Goal: Information Seeking & Learning: Find specific fact

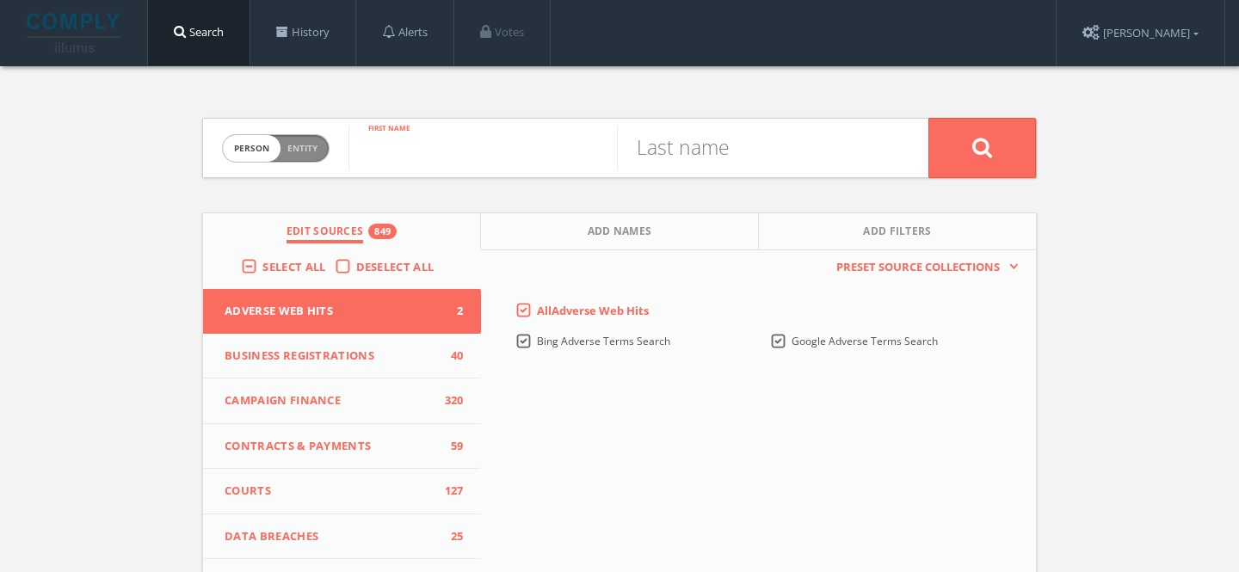
click at [485, 132] on input "text" at bounding box center [483, 148] width 269 height 45
paste input "www.janarendtsz.com"
type input "www.janarendtsz.com"
click at [722, 157] on input "text" at bounding box center [751, 148] width 269 height 45
type input "Arendtsz"
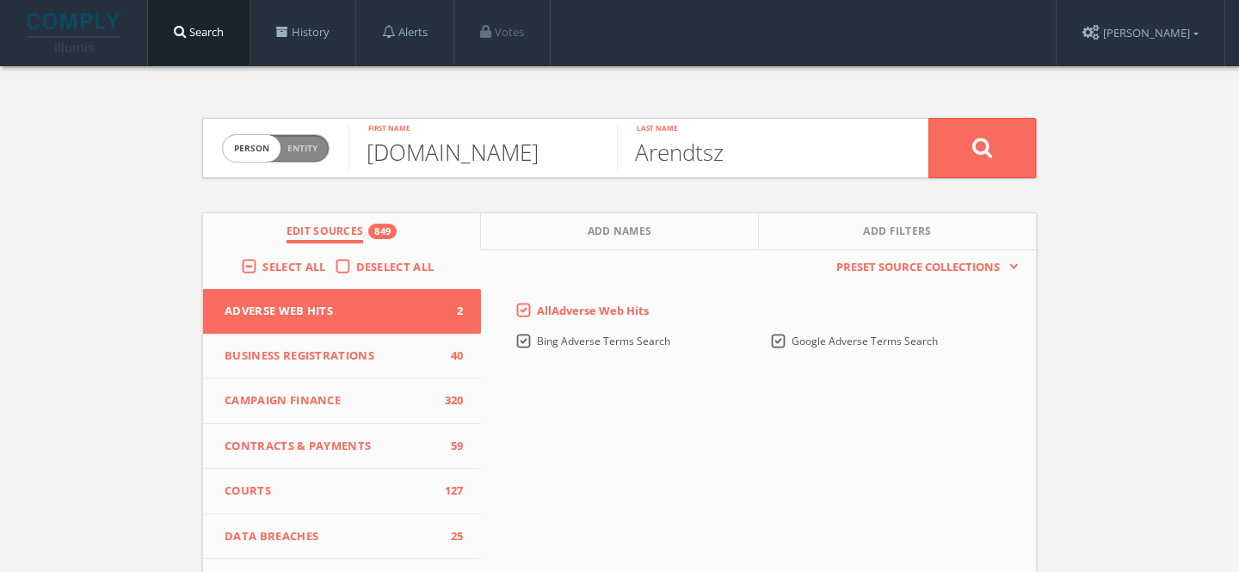
drag, startPoint x: 590, startPoint y: 159, endPoint x: 357, endPoint y: 163, distance: 233.3
click at [357, 163] on input "www.janarendtsz.com" at bounding box center [483, 148] width 269 height 45
type input "j"
type input "Jan"
click at [929, 118] on button at bounding box center [983, 148] width 108 height 60
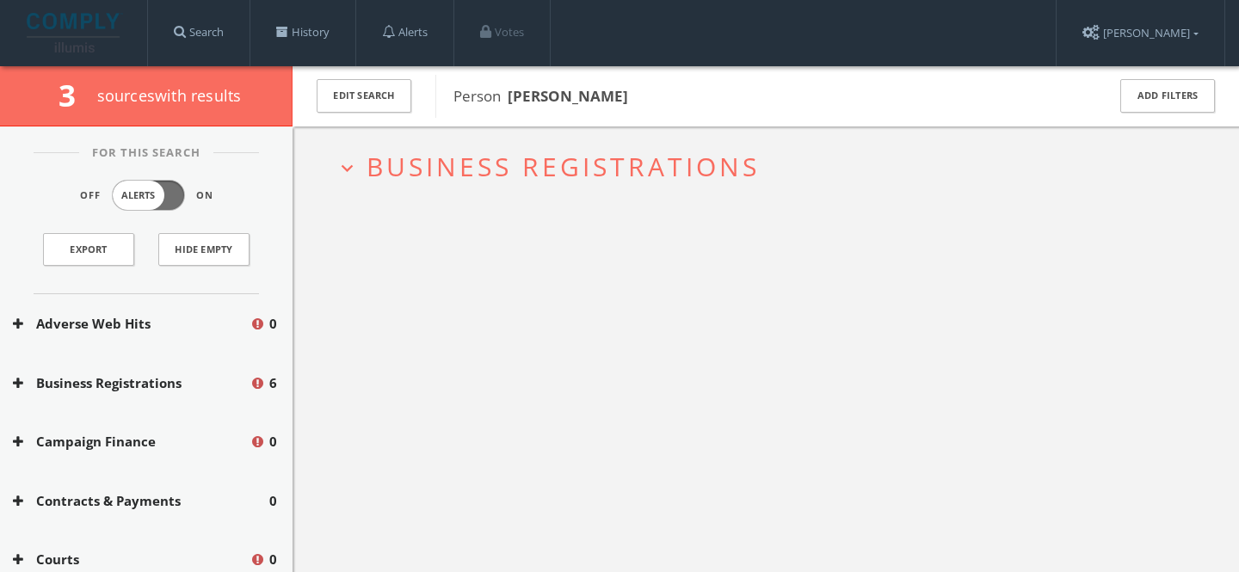
click at [524, 170] on span "Business Registrations" at bounding box center [563, 166] width 393 height 35
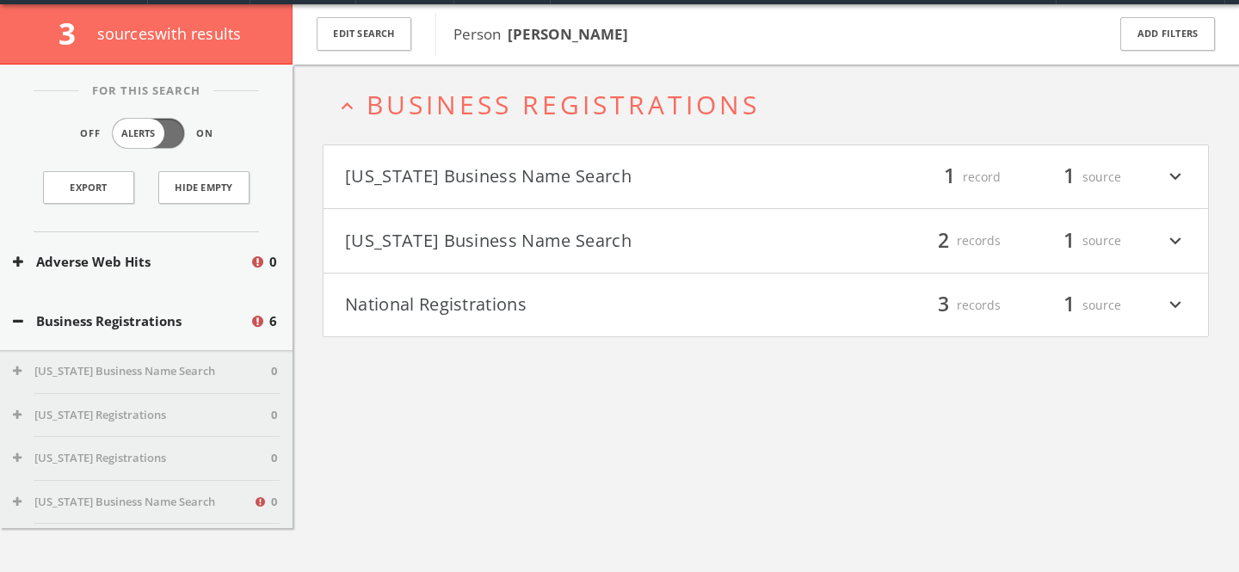
scroll to position [66, 0]
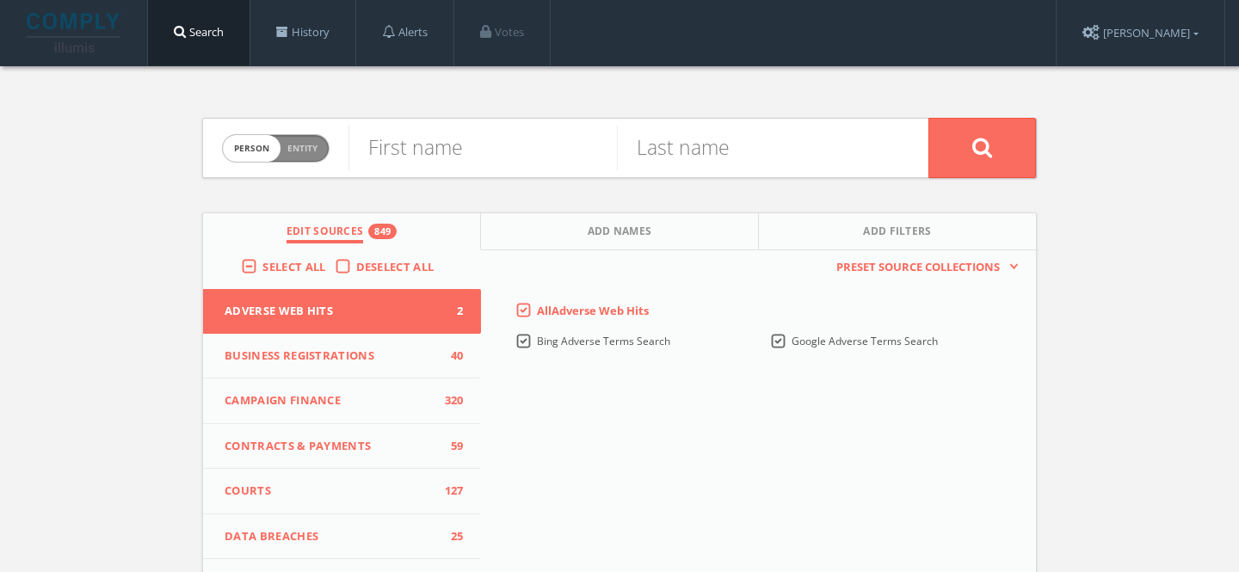
click at [308, 151] on span "Entity" at bounding box center [302, 148] width 30 height 13
checkbox input "true"
click at [524, 152] on input "text" at bounding box center [639, 148] width 580 height 45
type input "Celigo"
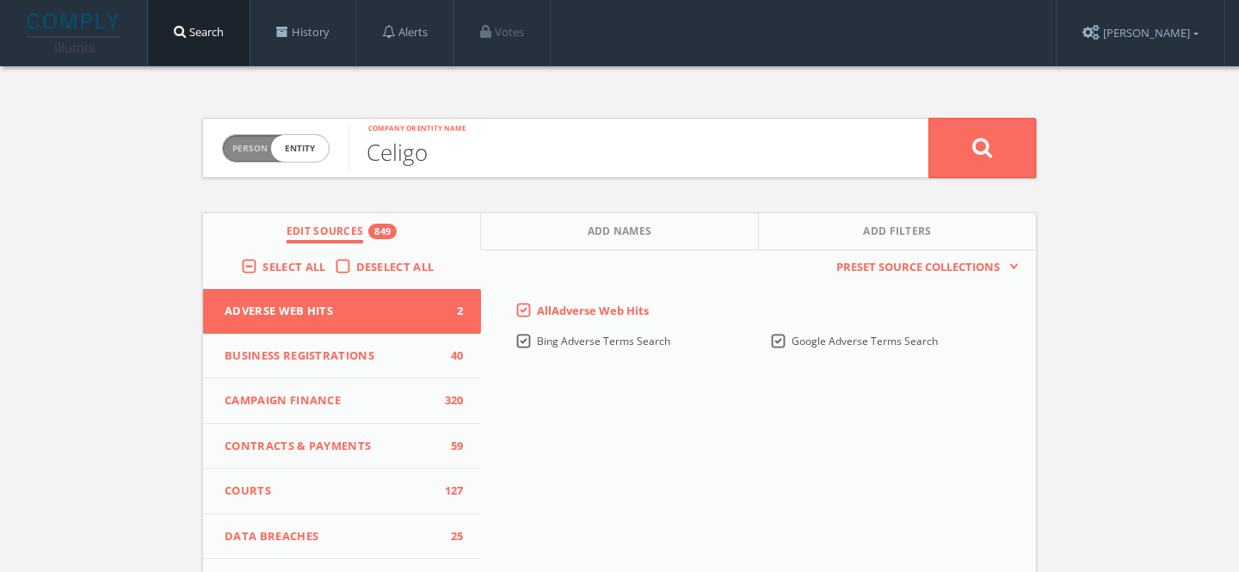
click at [929, 118] on button at bounding box center [983, 148] width 108 height 60
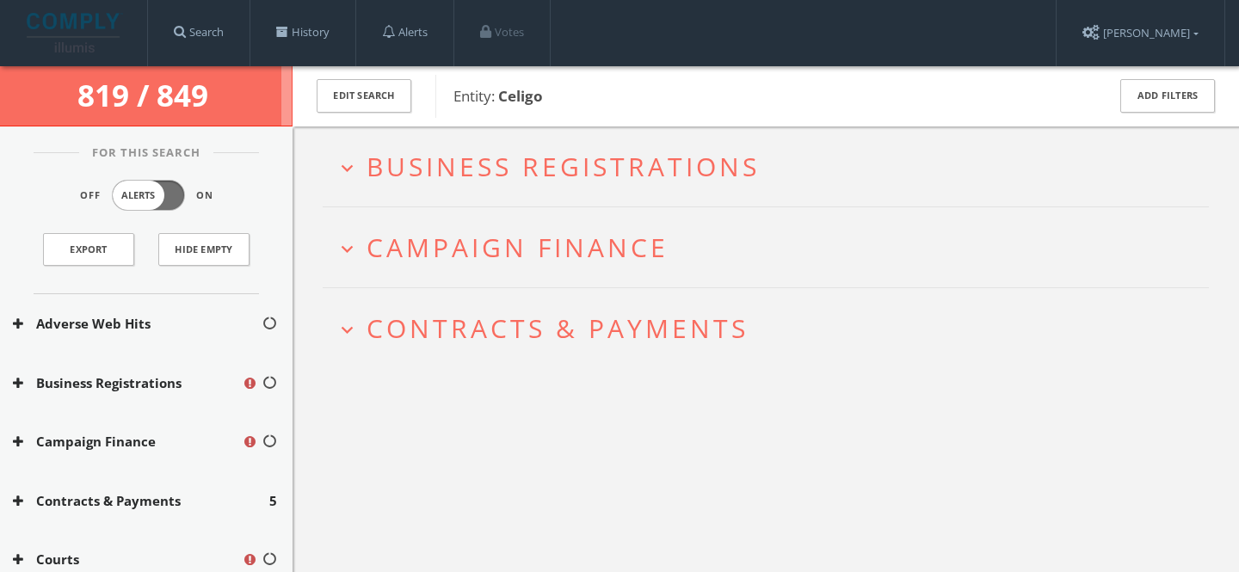
click at [543, 247] on span "Campaign Finance" at bounding box center [518, 247] width 302 height 35
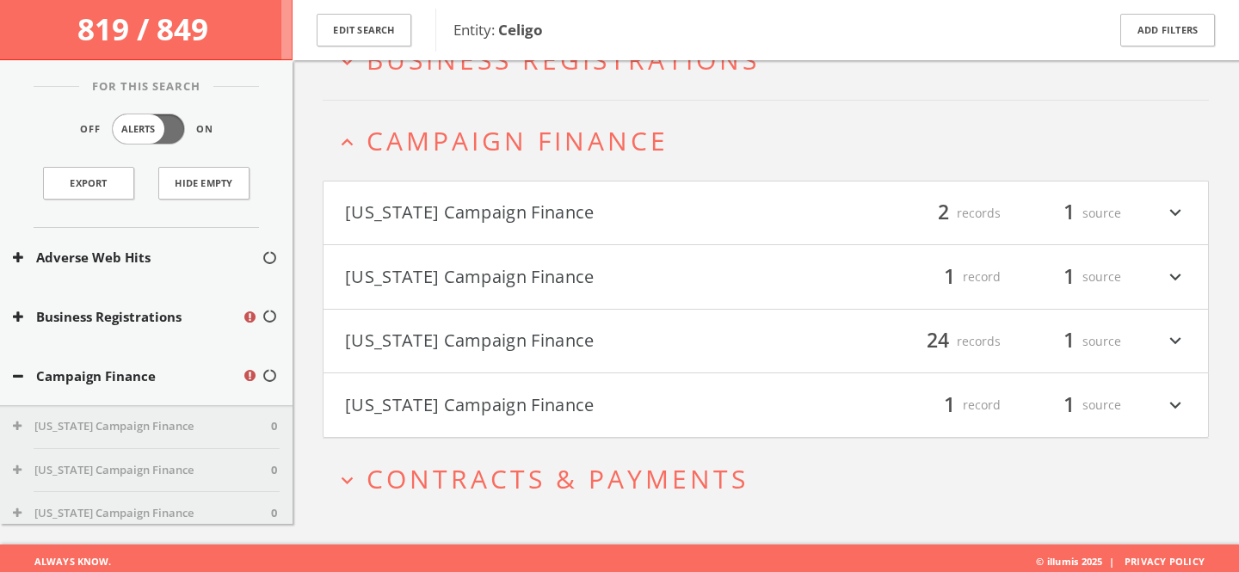
scroll to position [121, 0]
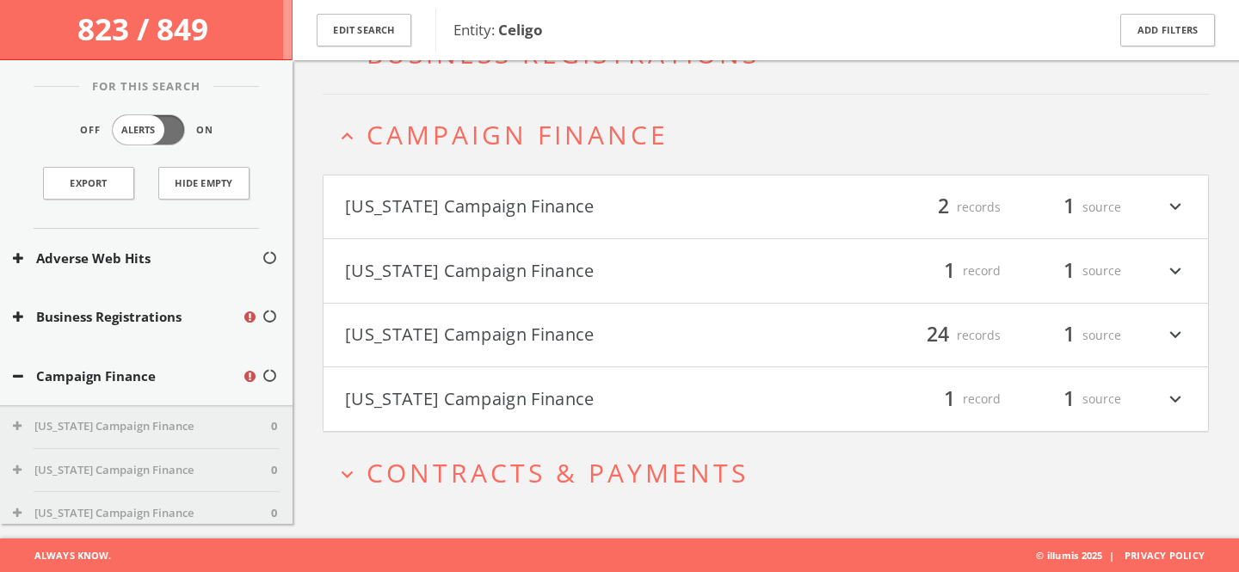
click at [511, 263] on button "[US_STATE] Campaign Finance" at bounding box center [555, 270] width 421 height 29
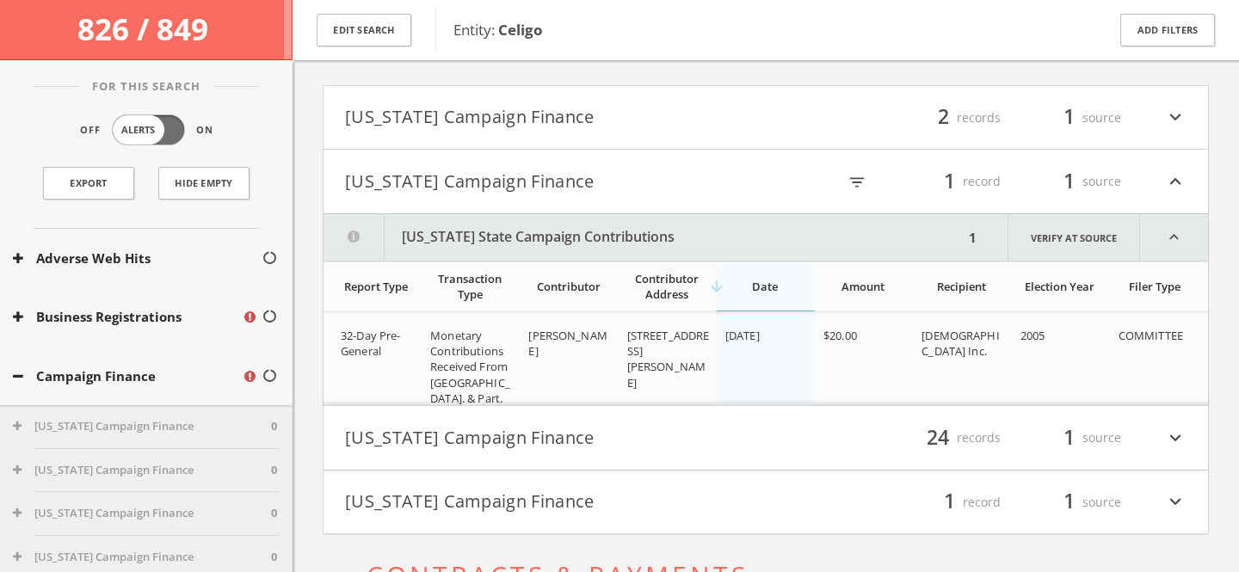
scroll to position [201, 0]
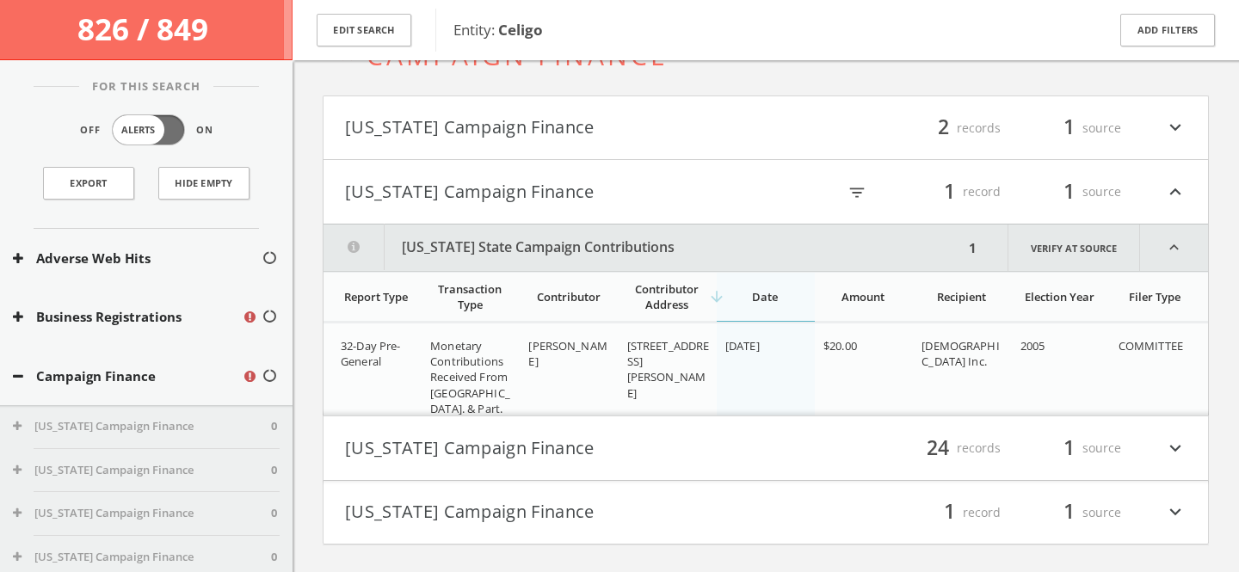
click at [510, 209] on h4 "New York Campaign Finance filter_list 1 record 1 source expand_less" at bounding box center [766, 192] width 885 height 64
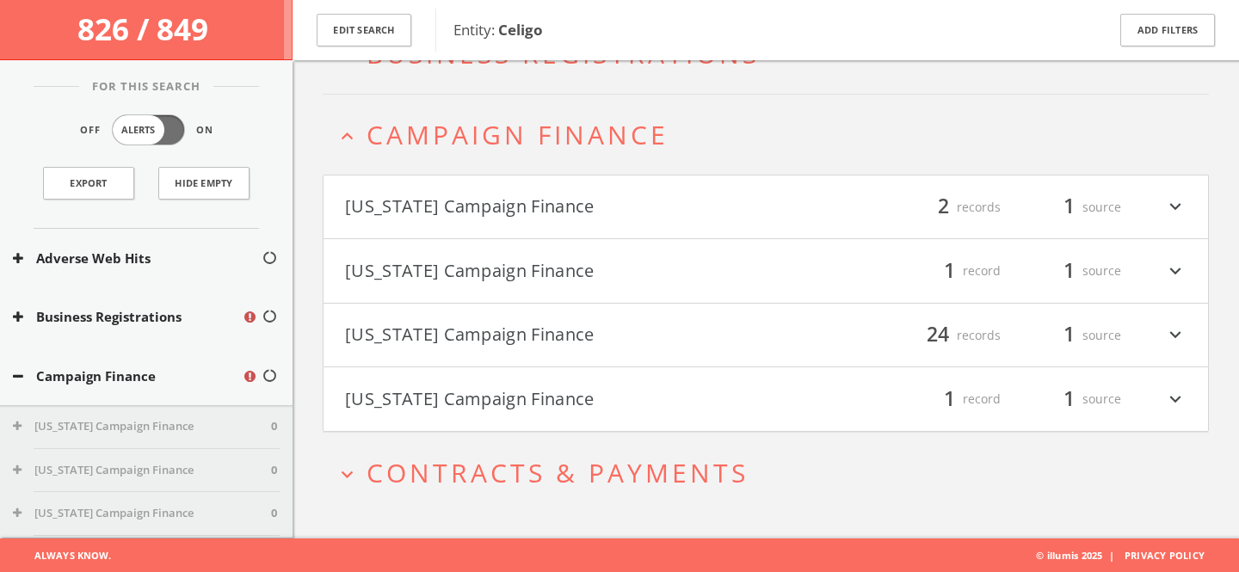
click at [556, 405] on button "[US_STATE] Campaign Finance" at bounding box center [555, 399] width 421 height 29
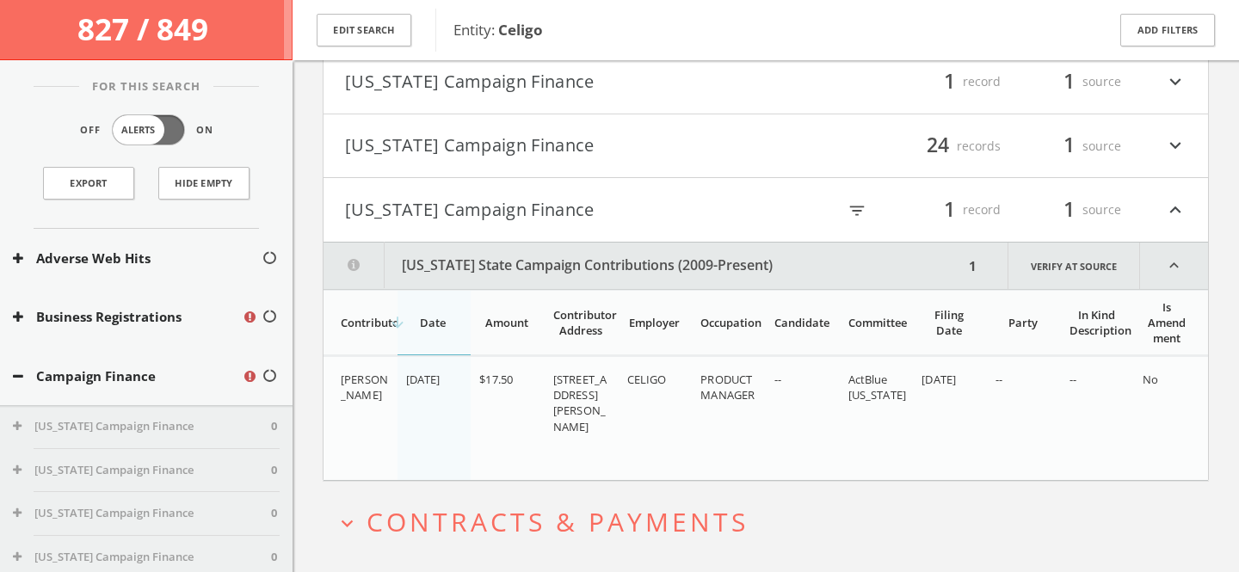
scroll to position [299, 0]
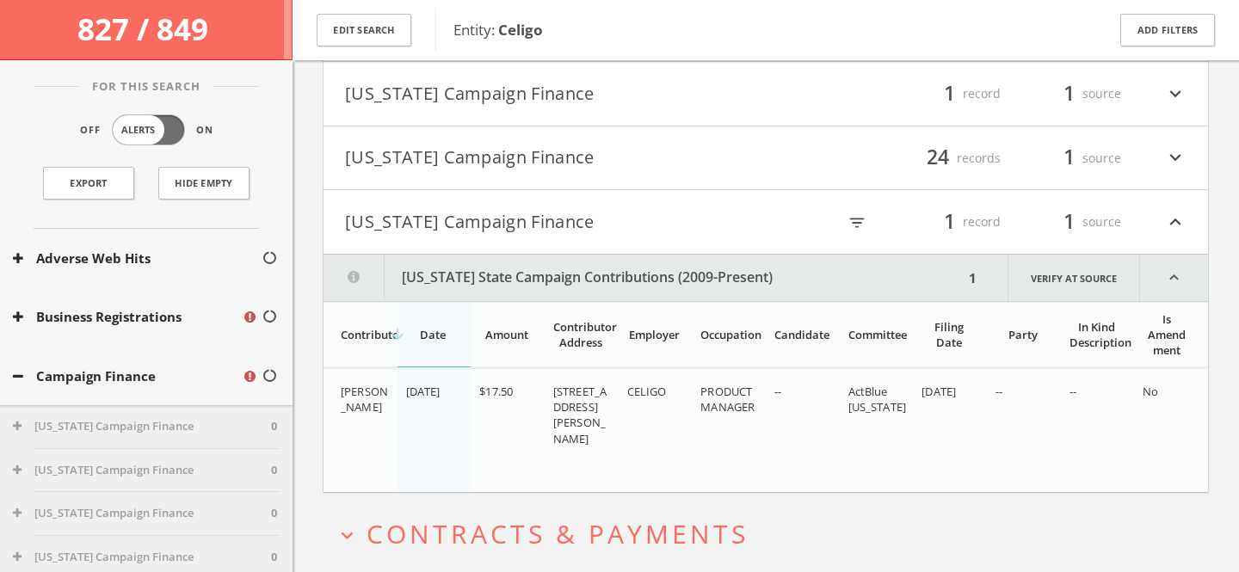
click at [531, 218] on button "[US_STATE] Campaign Finance" at bounding box center [555, 221] width 421 height 29
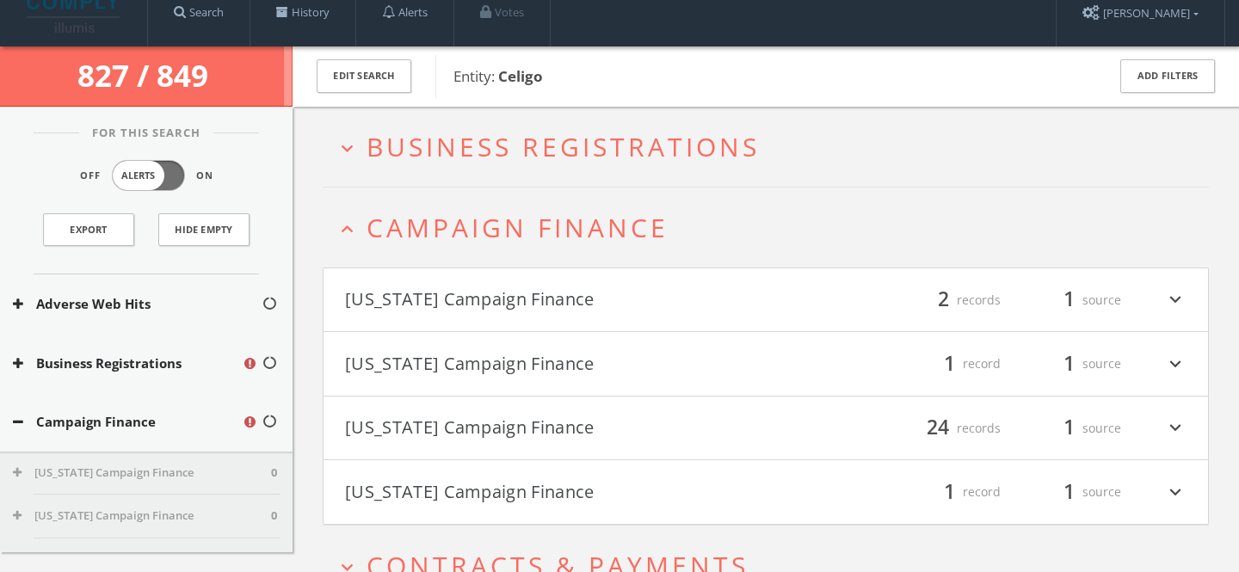
scroll to position [0, 0]
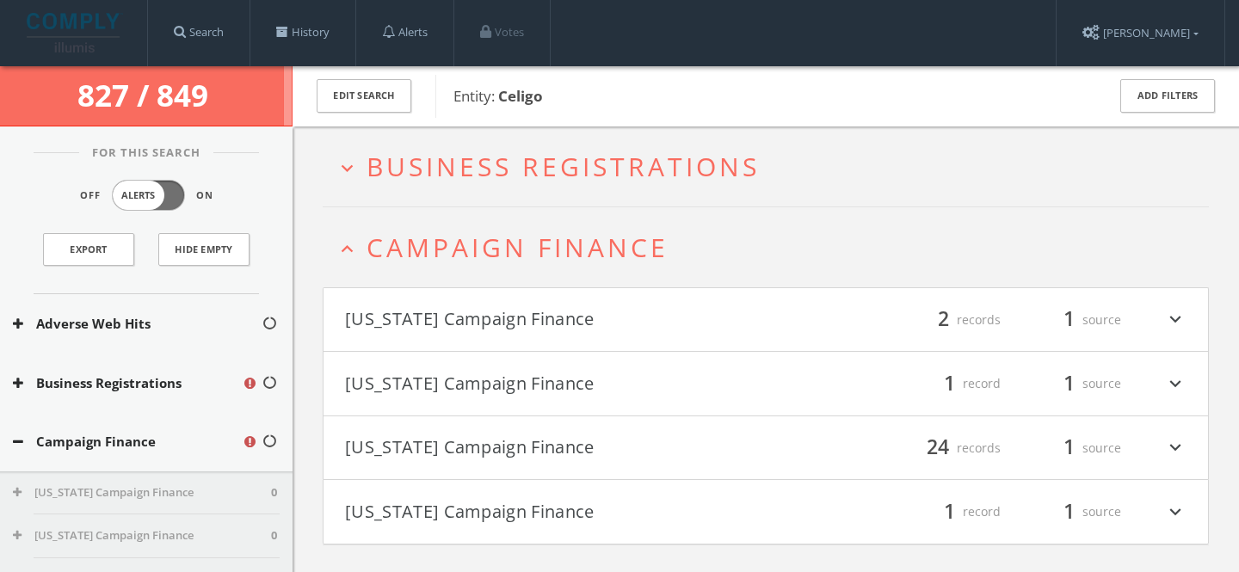
click at [551, 249] on span "Campaign Finance" at bounding box center [518, 247] width 302 height 35
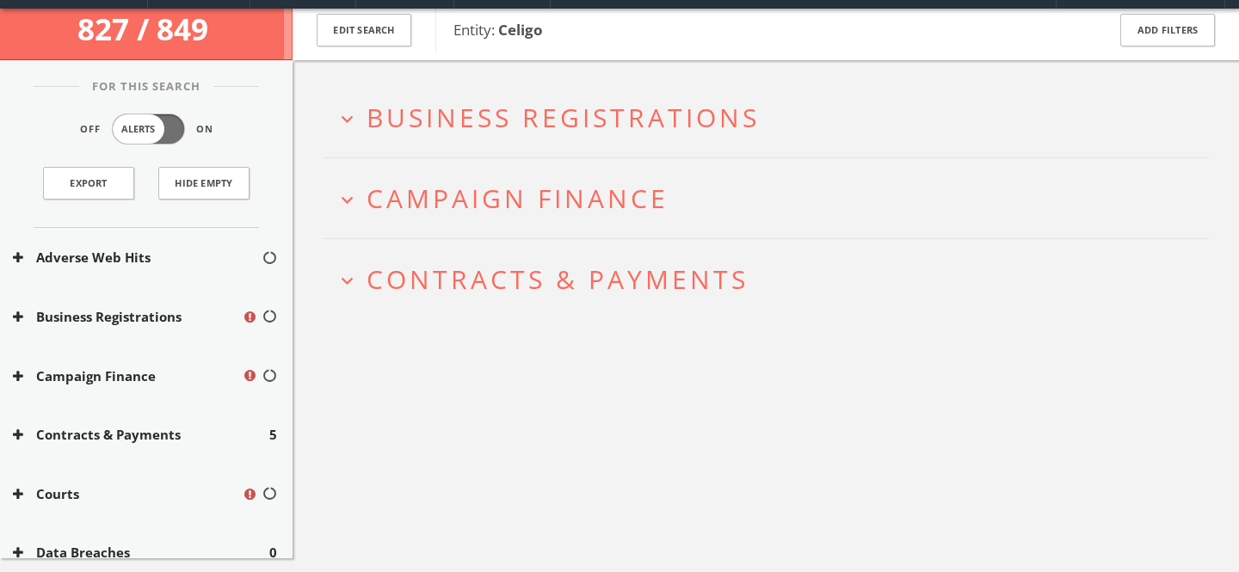
scroll to position [82, 0]
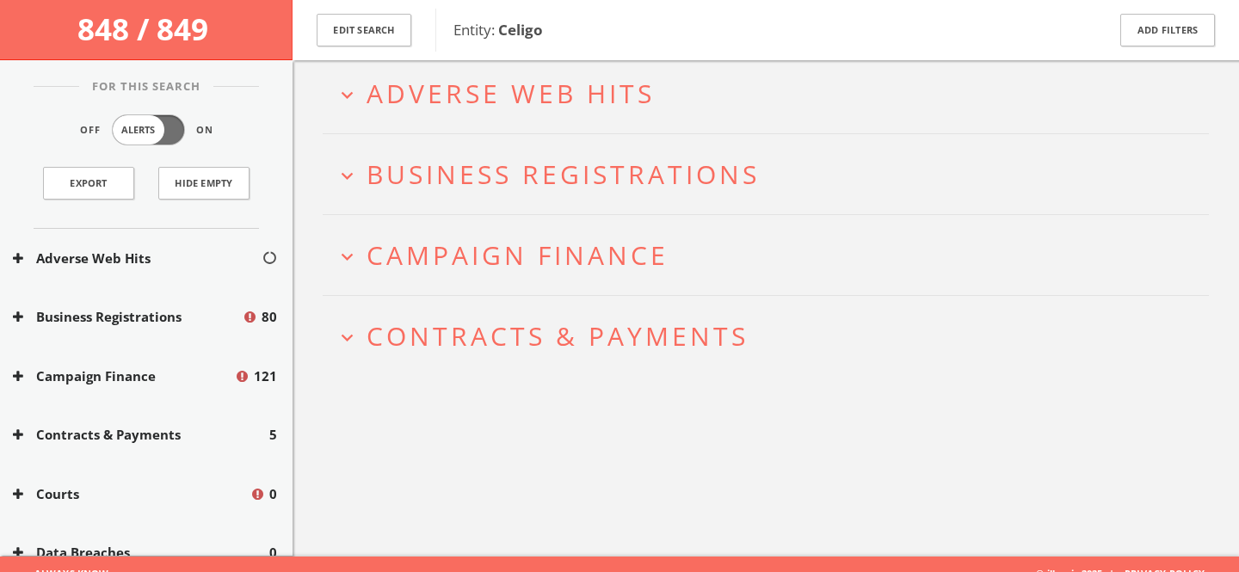
click at [606, 267] on span "Campaign Finance" at bounding box center [518, 255] width 302 height 35
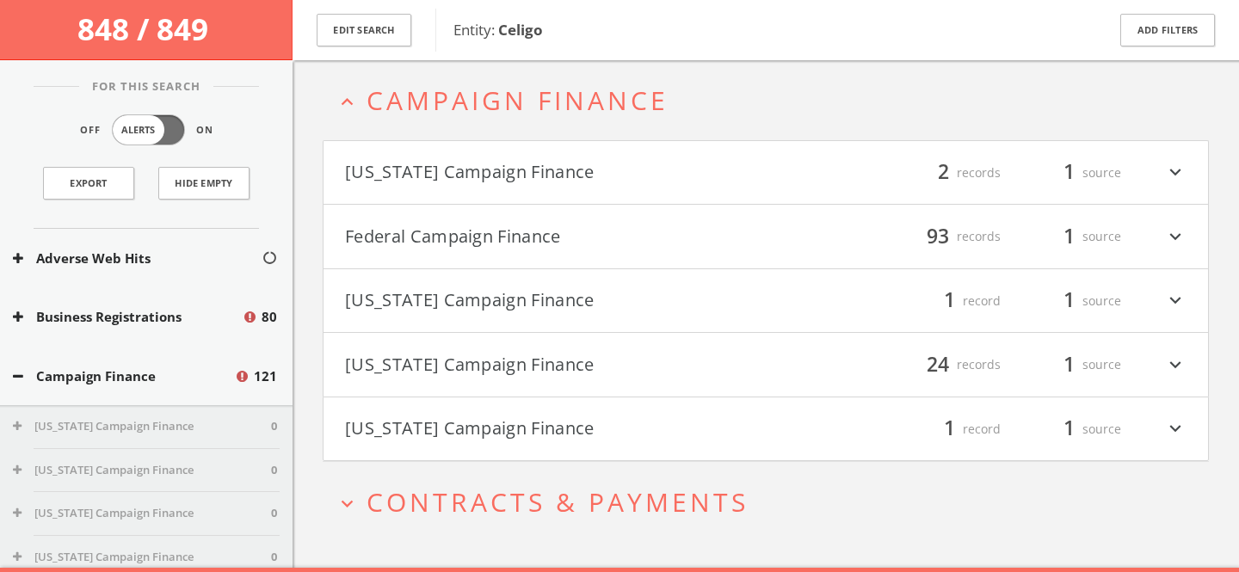
click at [641, 226] on button "Federal Campaign Finance" at bounding box center [555, 236] width 421 height 29
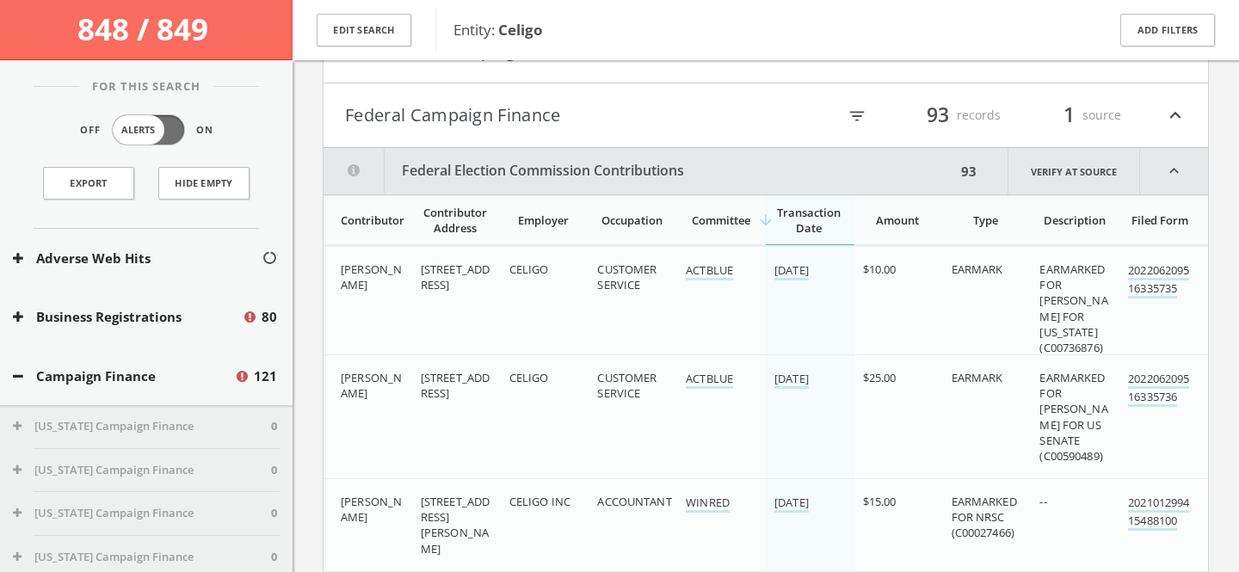
scroll to position [355, 0]
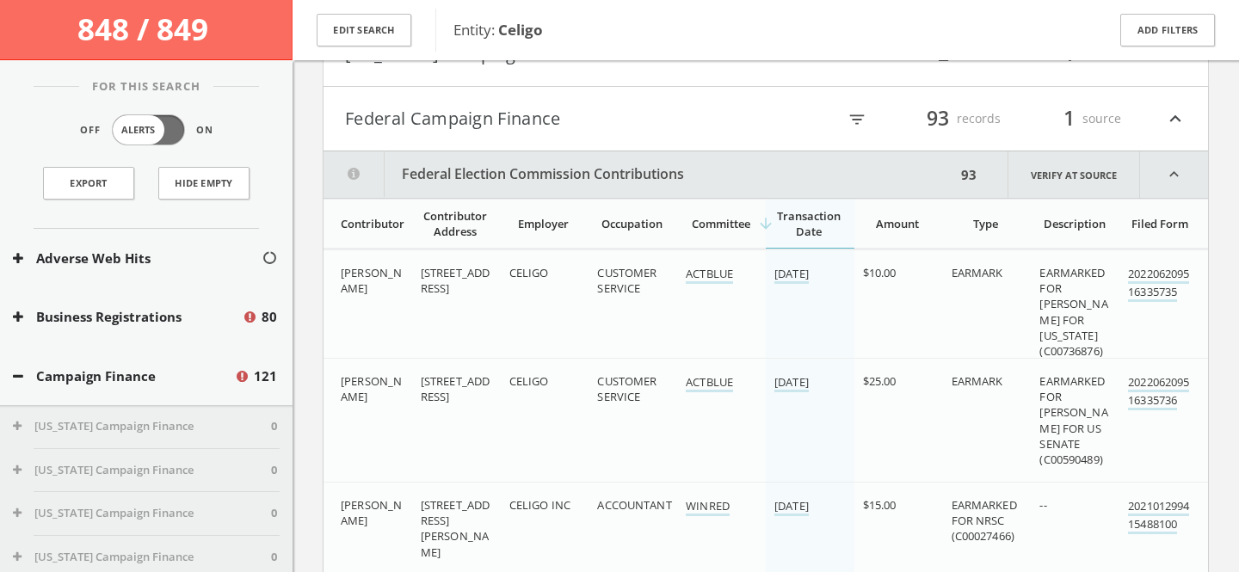
click at [860, 110] on icon "filter_list" at bounding box center [857, 119] width 19 height 19
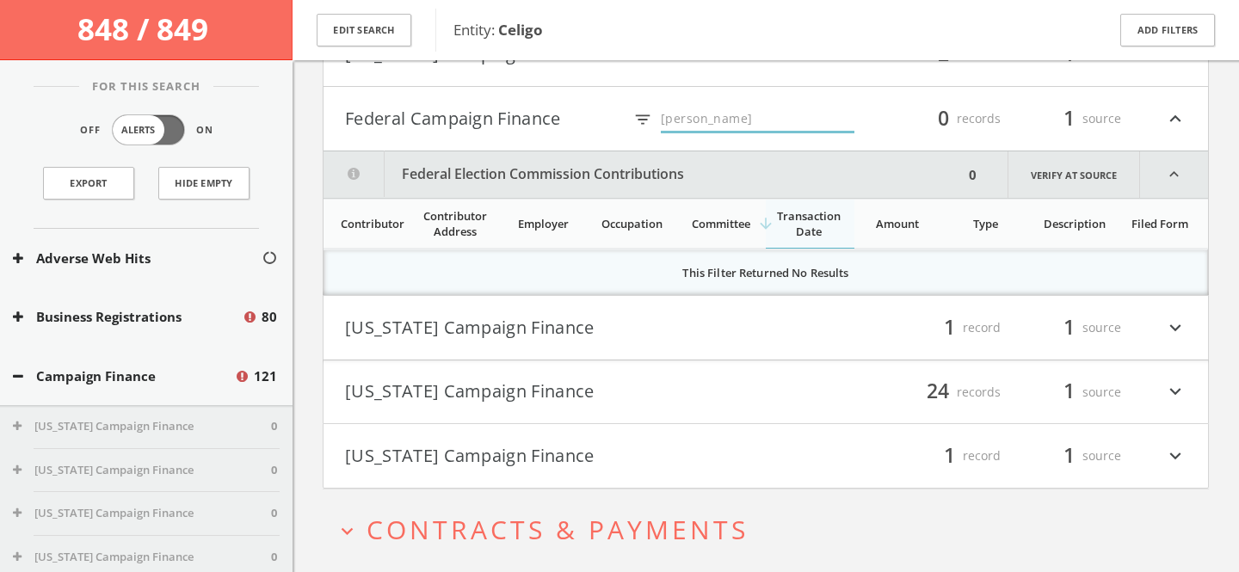
type input "Obama"
click at [488, 133] on h4 "Federal Campaign Finance filter_list Obama 0 records 1 source expand_less" at bounding box center [766, 119] width 885 height 64
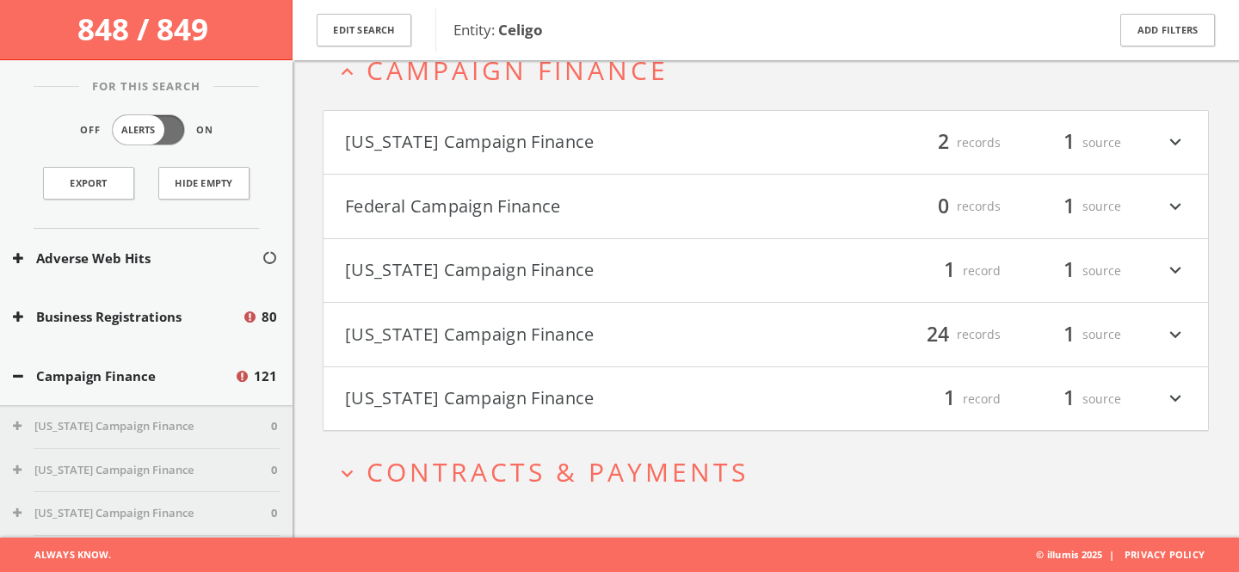
click at [558, 149] on button "[US_STATE] Campaign Finance" at bounding box center [555, 142] width 421 height 29
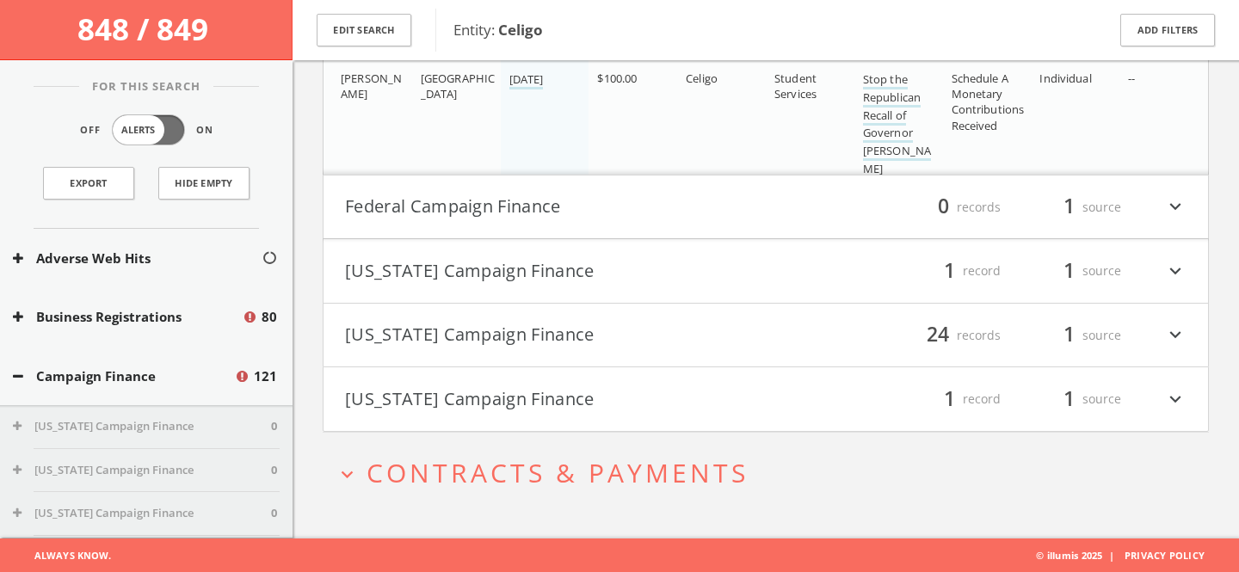
click at [533, 334] on button "[US_STATE] Campaign Finance" at bounding box center [555, 335] width 421 height 29
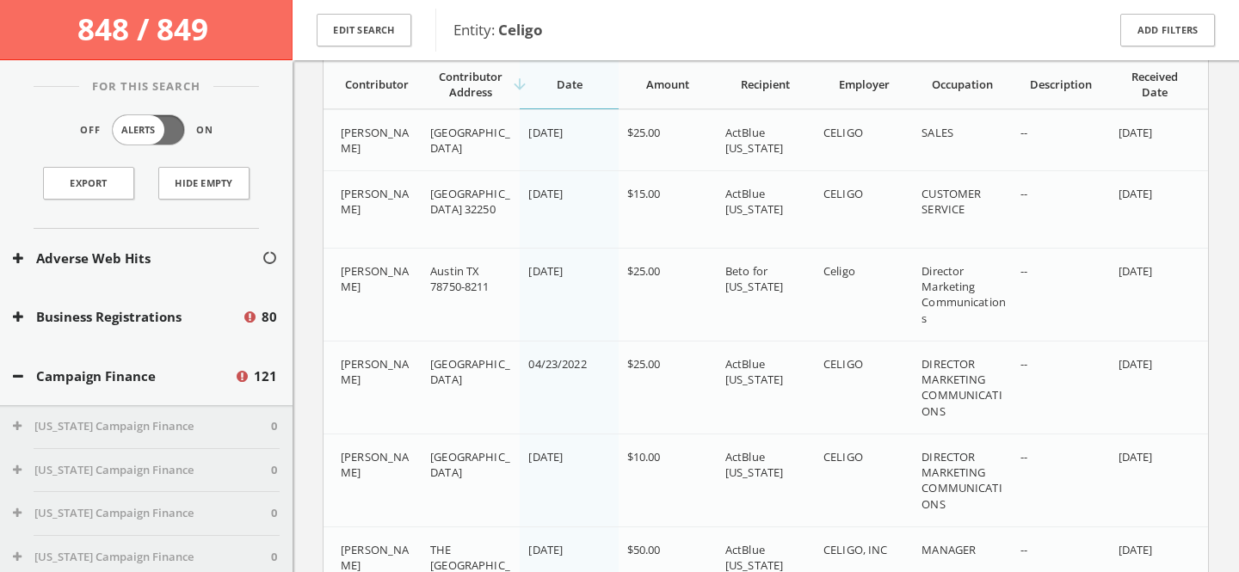
scroll to position [2592, 0]
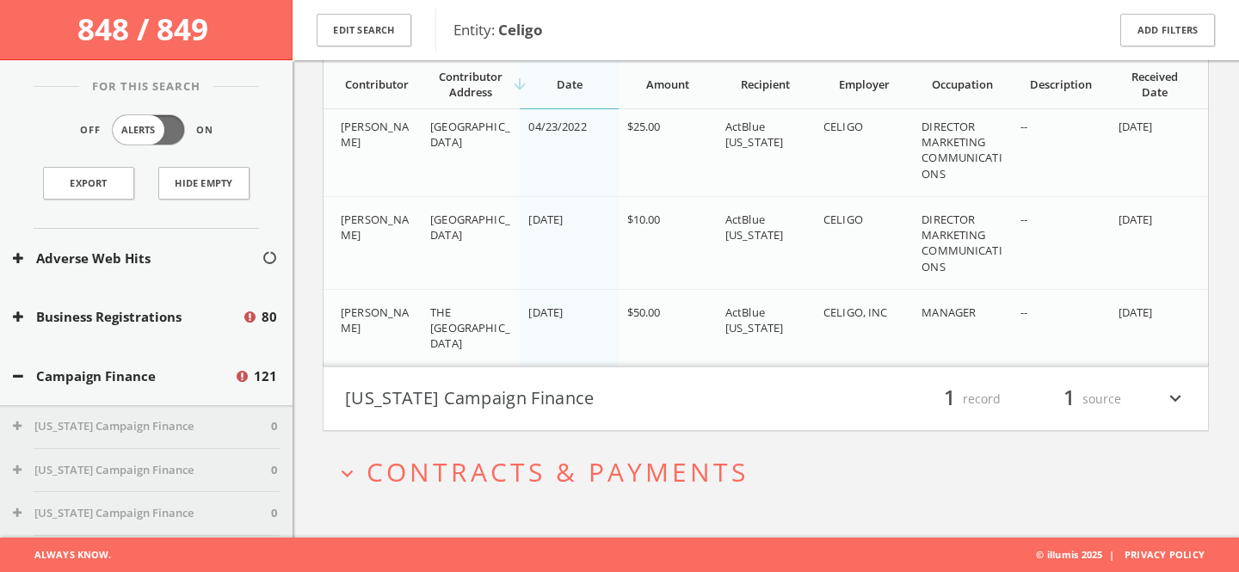
click at [557, 388] on button "[US_STATE] Campaign Finance" at bounding box center [555, 399] width 421 height 29
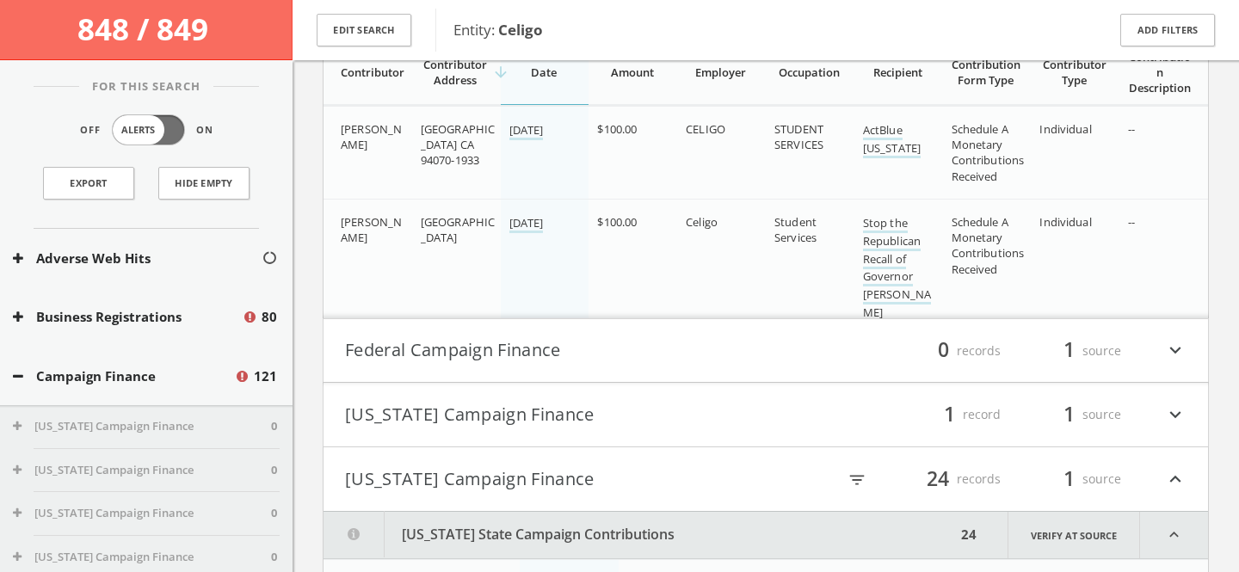
scroll to position [0, 0]
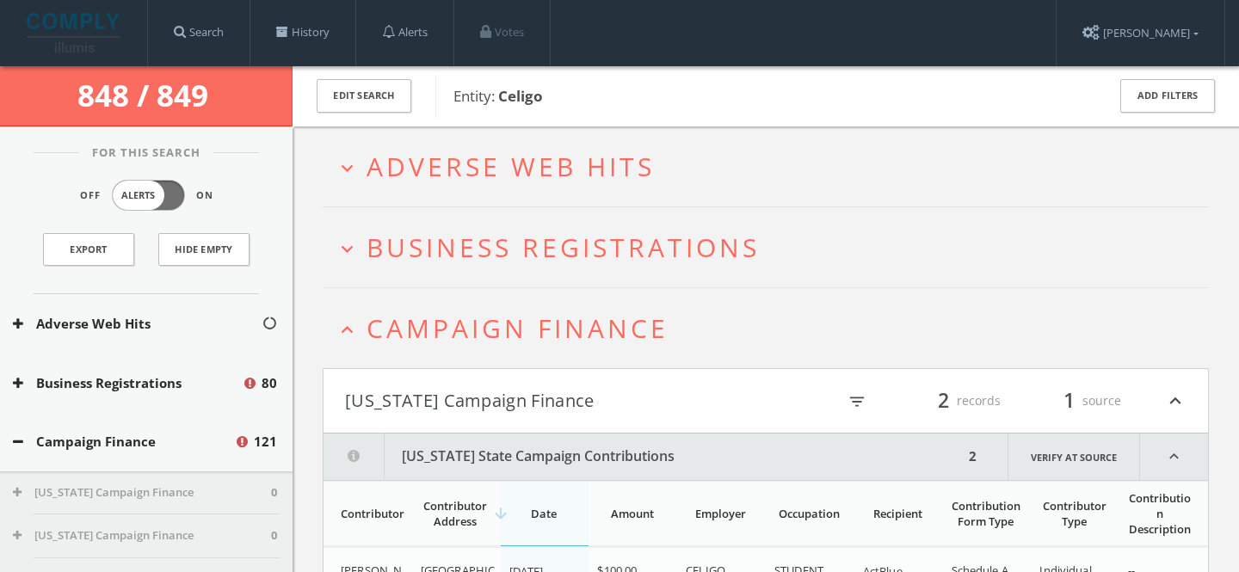
click at [542, 331] on span "Campaign Finance" at bounding box center [518, 328] width 302 height 35
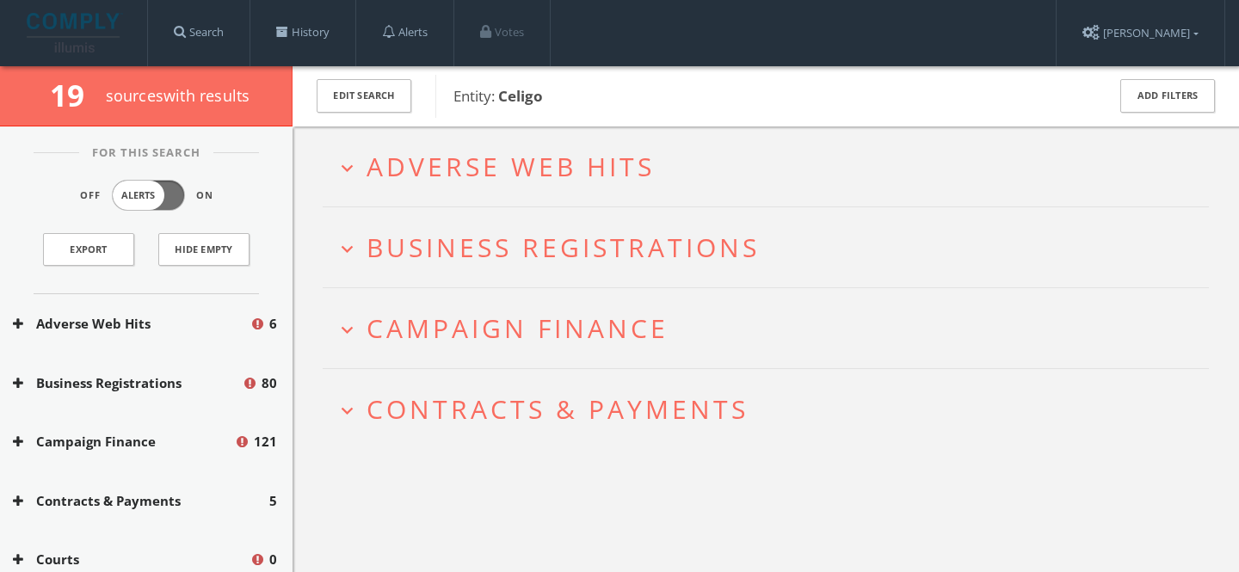
click at [455, 174] on span "Adverse Web Hits" at bounding box center [511, 166] width 288 height 35
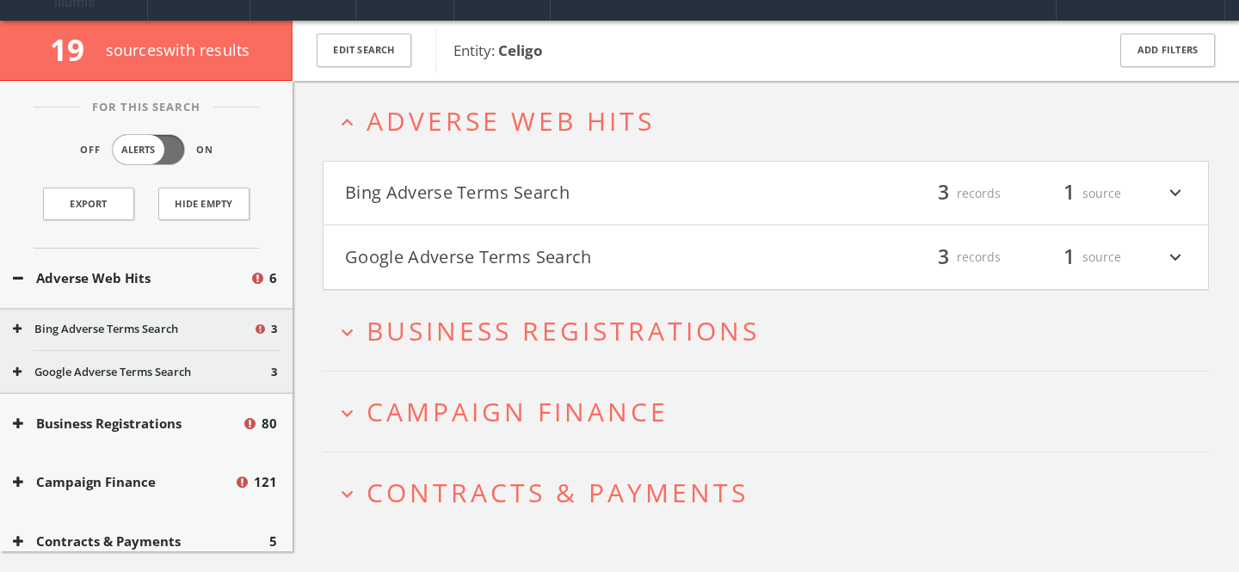
click at [510, 194] on button "Bing Adverse Terms Search" at bounding box center [555, 193] width 421 height 29
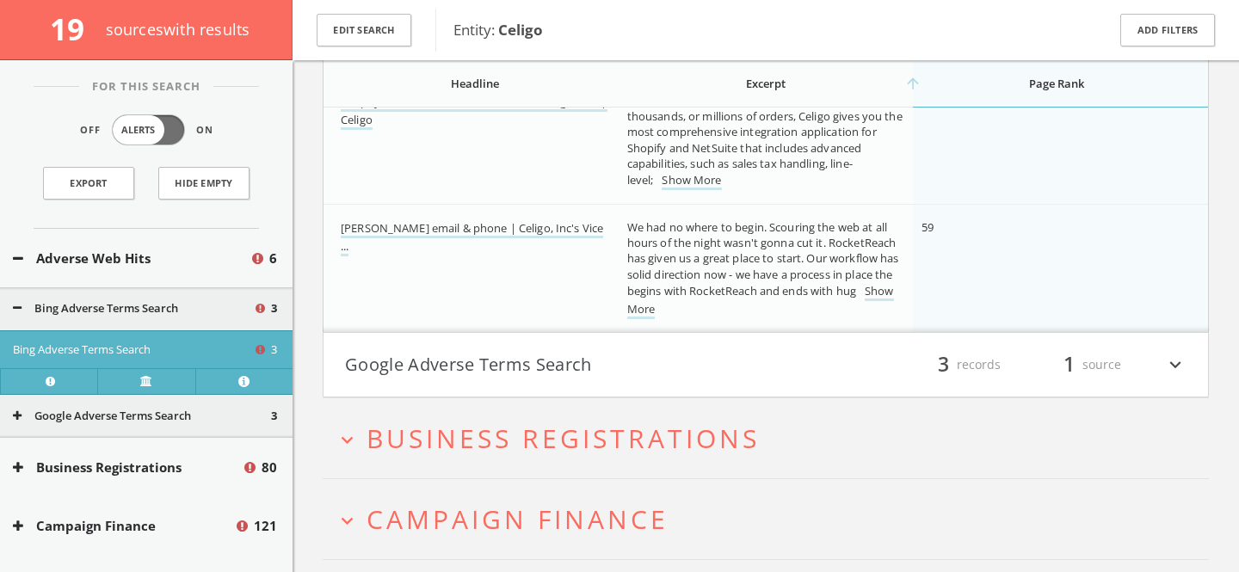
click at [541, 353] on button "Google Adverse Terms Search" at bounding box center [555, 364] width 421 height 29
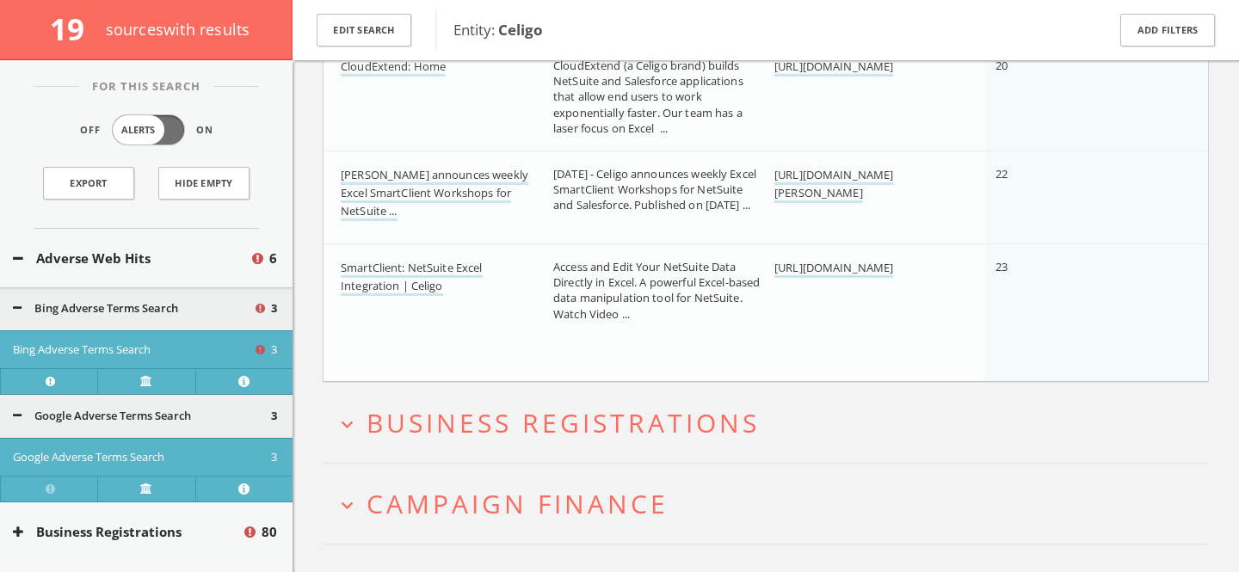
scroll to position [894, 0]
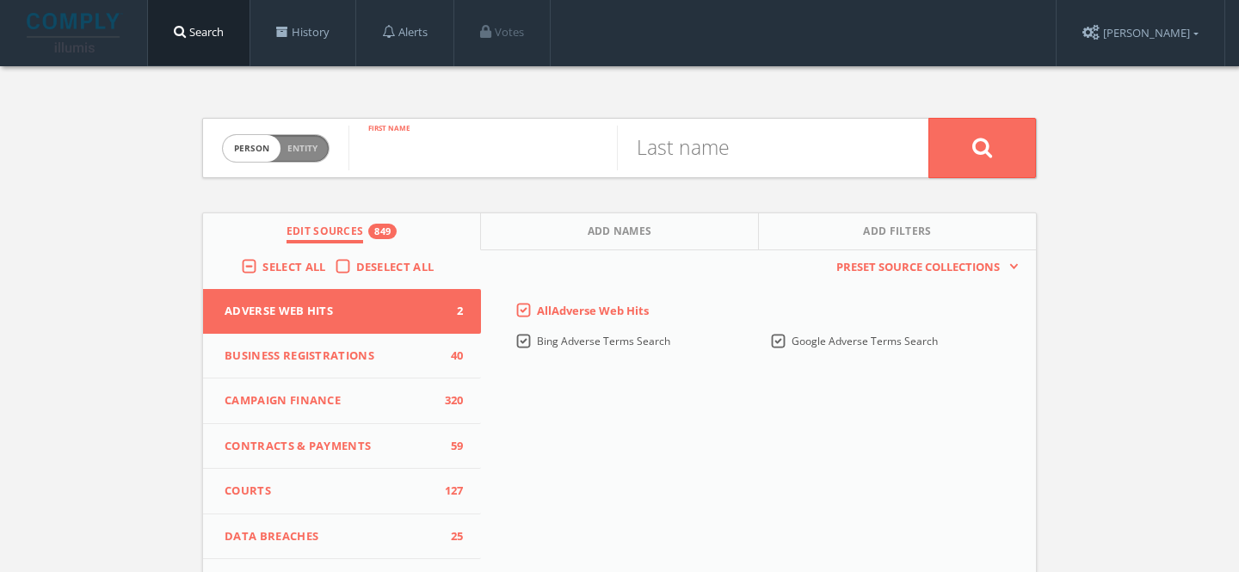
click at [438, 149] on input "text" at bounding box center [483, 148] width 269 height 45
click at [303, 162] on div "Person Entity person" at bounding box center [276, 149] width 108 height 60
click at [308, 154] on span "Entity" at bounding box center [302, 148] width 30 height 13
checkbox input "true"
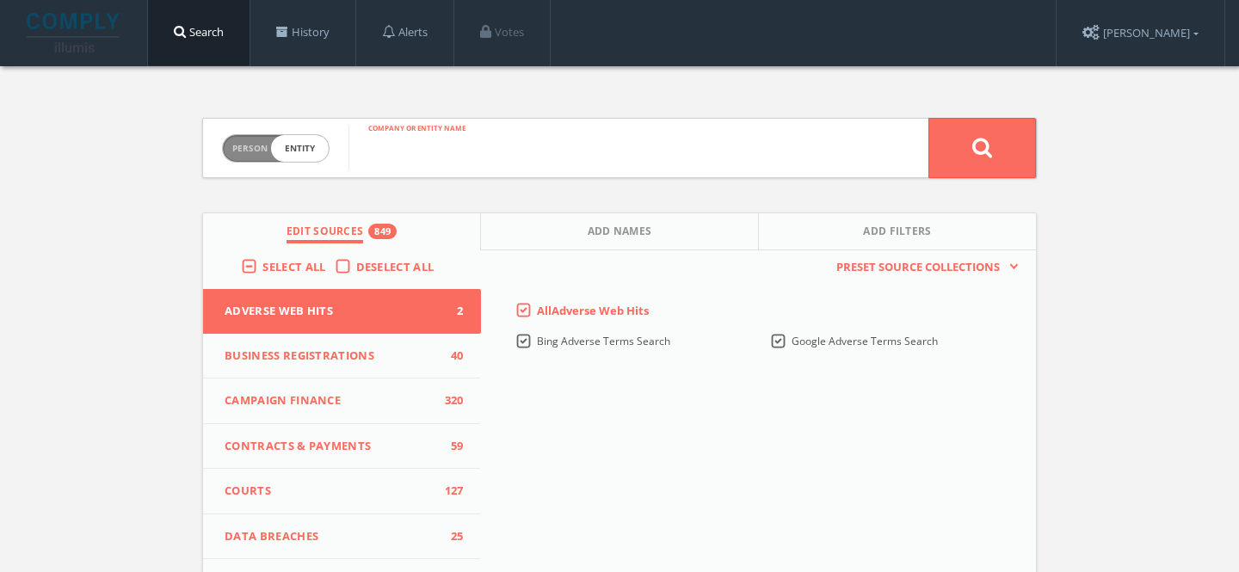
click at [411, 164] on input "text" at bounding box center [639, 148] width 580 height 45
type input "Celigo, Inc."
click at [929, 118] on button at bounding box center [983, 148] width 108 height 60
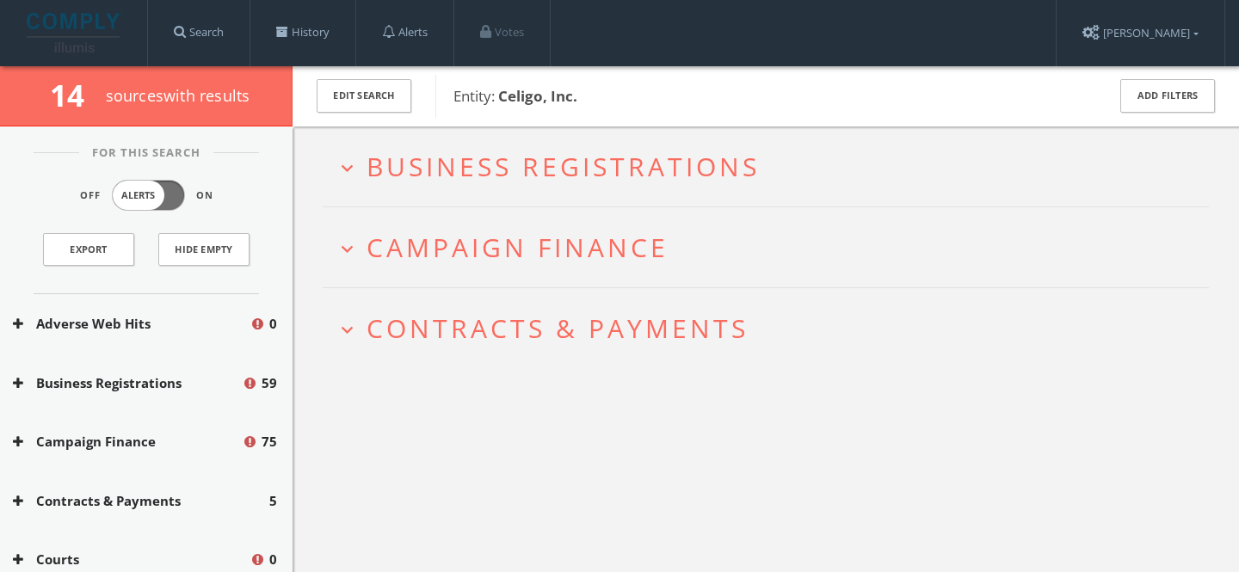
click at [665, 247] on span "Campaign Finance" at bounding box center [518, 247] width 302 height 35
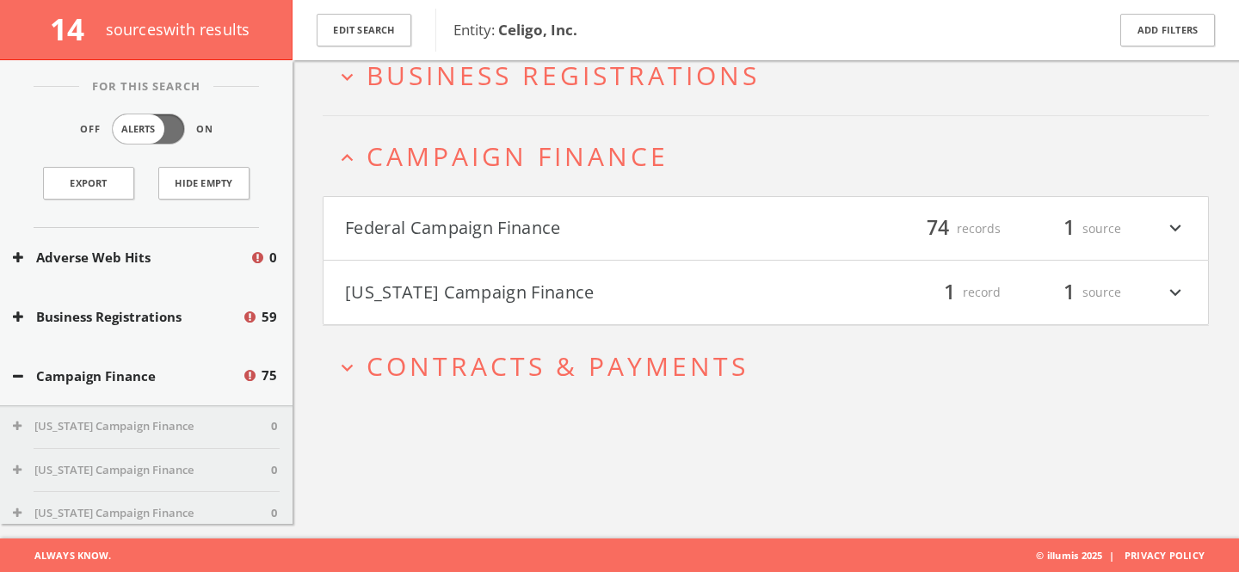
click at [673, 218] on button "Federal Campaign Finance" at bounding box center [555, 228] width 421 height 29
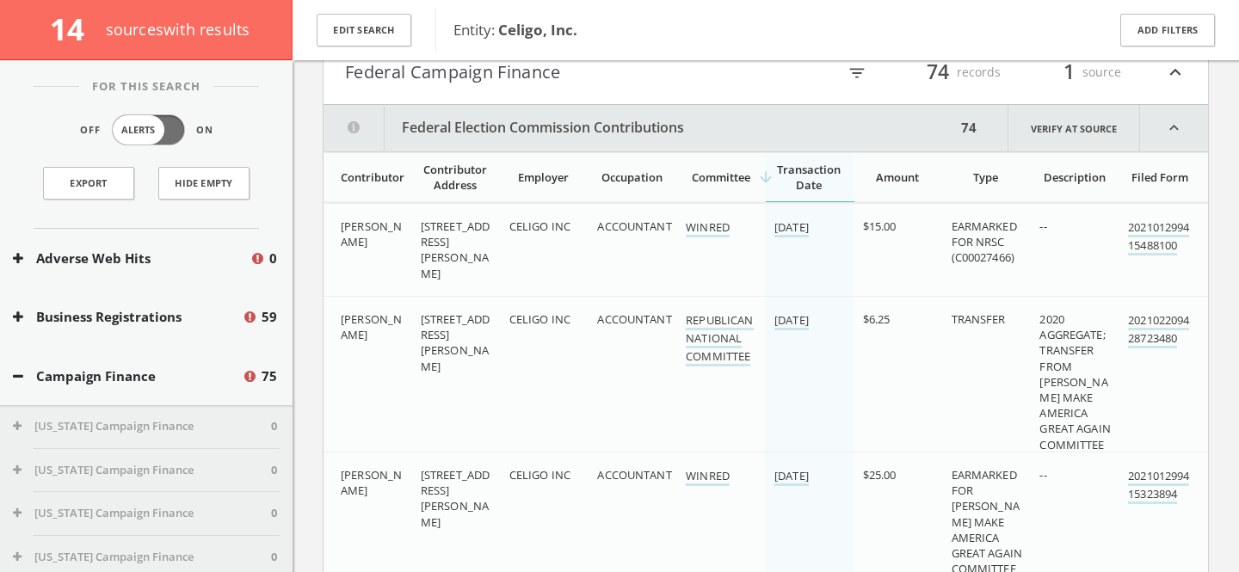
scroll to position [238, 0]
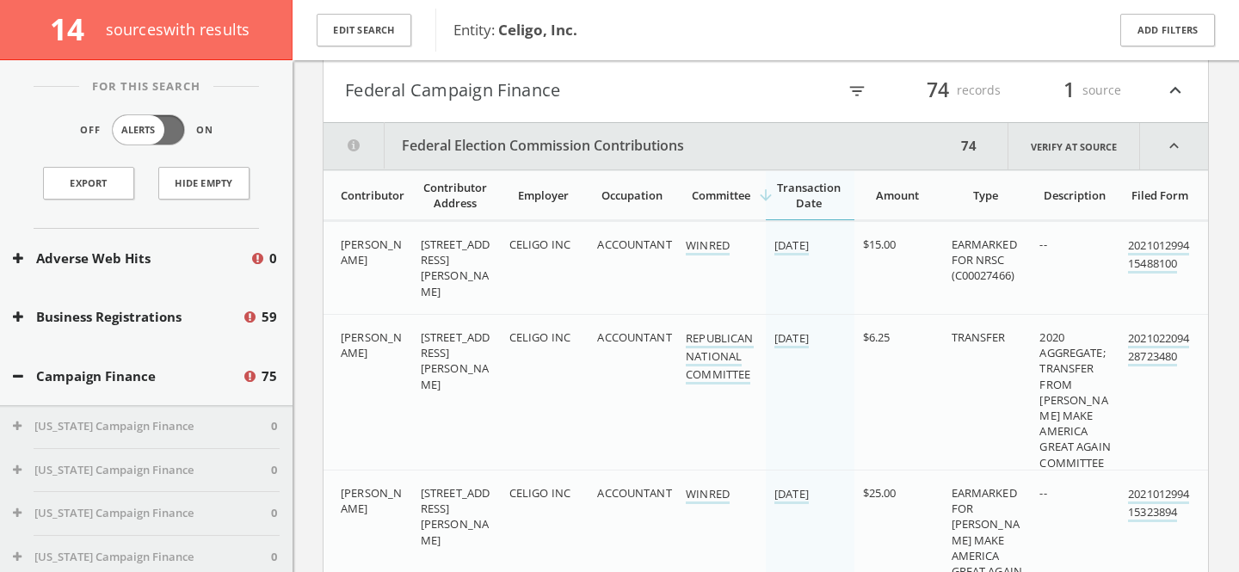
click at [858, 83] on icon "filter_list" at bounding box center [857, 91] width 19 height 19
type input "[PERSON_NAME]"
